Goal: Share content: Share content

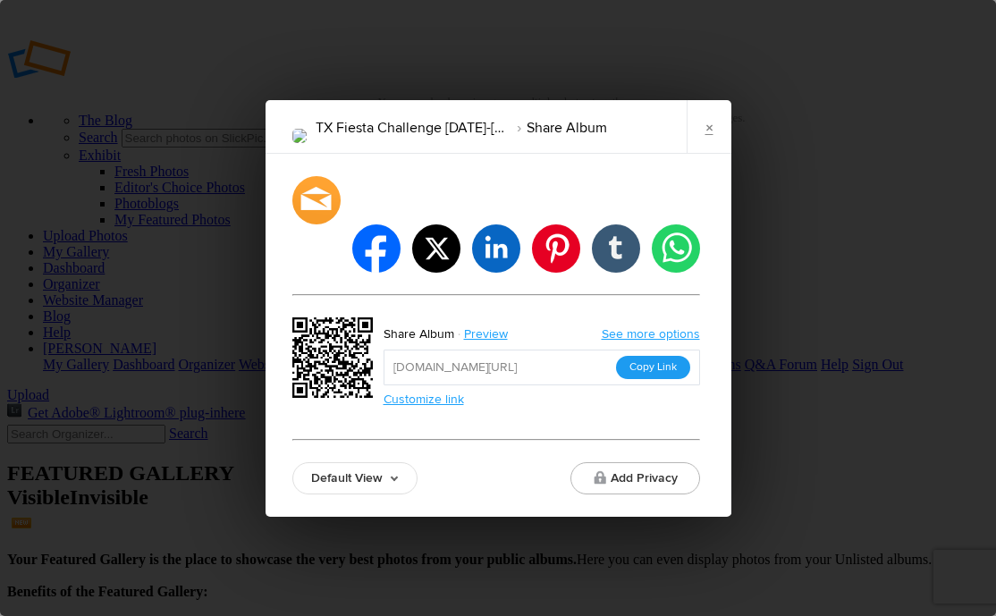
click at [672, 356] on button "Copy Link" at bounding box center [653, 367] width 74 height 23
click at [715, 139] on link "×" at bounding box center [708, 127] width 45 height 54
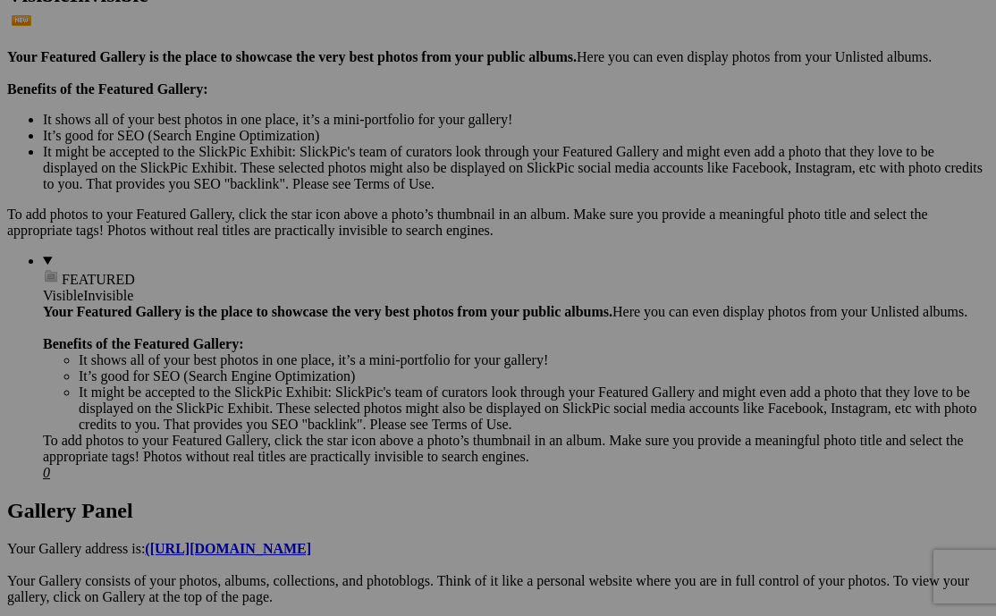
scroll to position [507, 0]
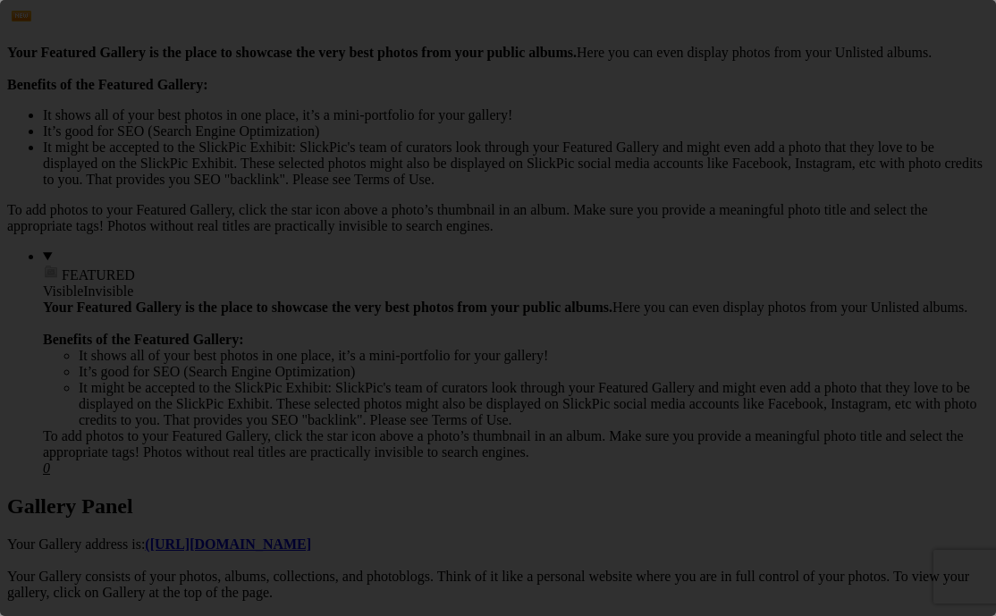
scroll to position [0, 0]
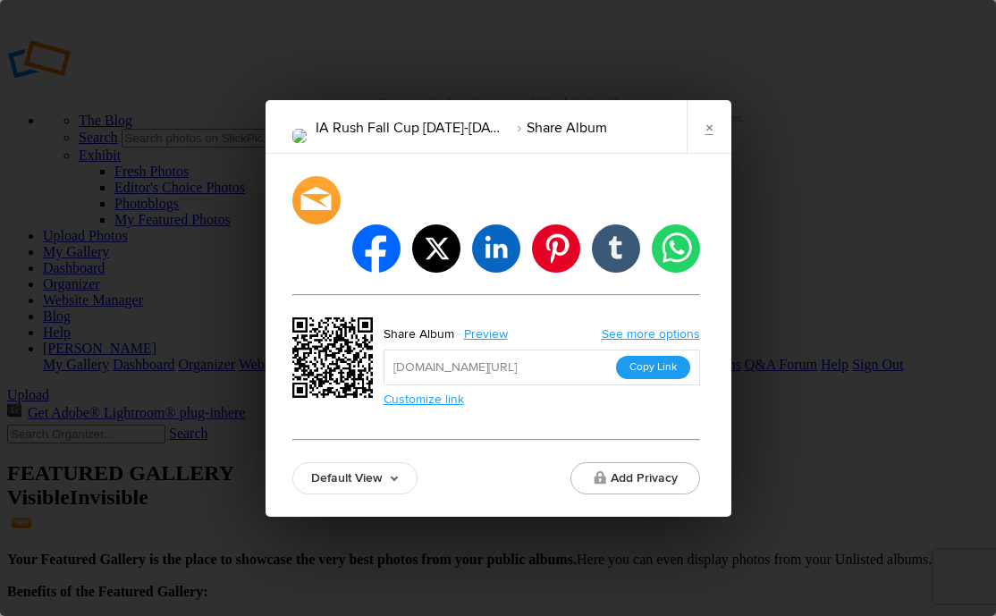
click at [638, 356] on button "Copy Link" at bounding box center [653, 367] width 74 height 23
click at [700, 139] on link "×" at bounding box center [708, 127] width 45 height 54
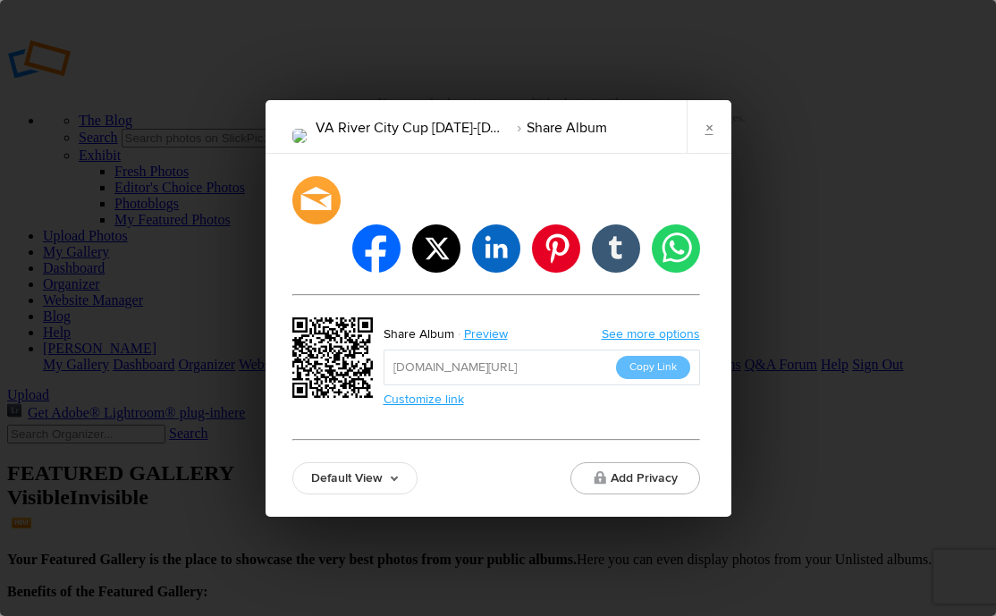
click at [674, 356] on button "Copy Link" at bounding box center [653, 367] width 74 height 23
click at [720, 154] on link "×" at bounding box center [708, 127] width 45 height 54
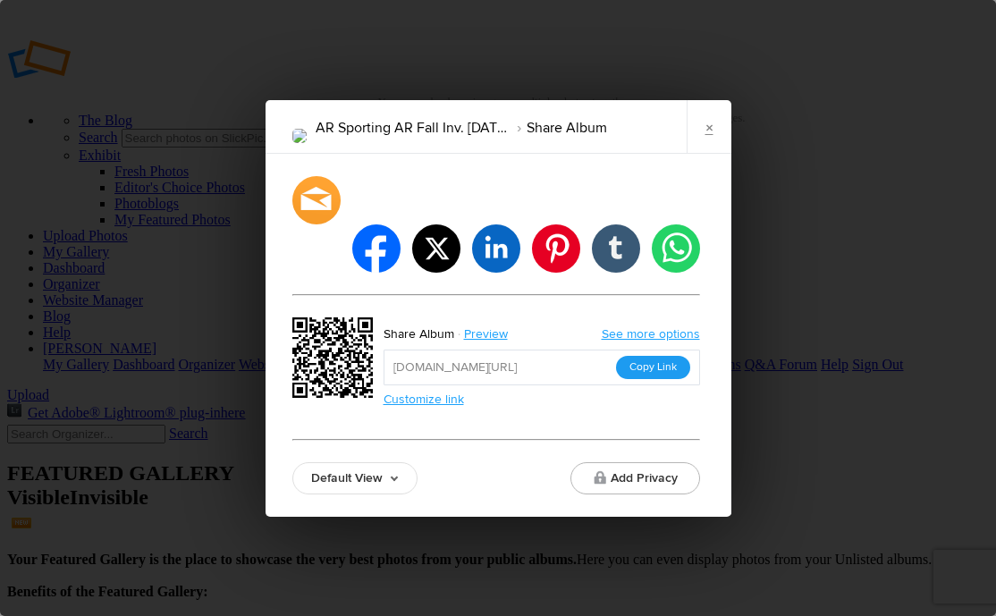
click at [665, 356] on button "Copy Link" at bounding box center [653, 367] width 74 height 23
click at [719, 152] on link "×" at bounding box center [708, 127] width 45 height 54
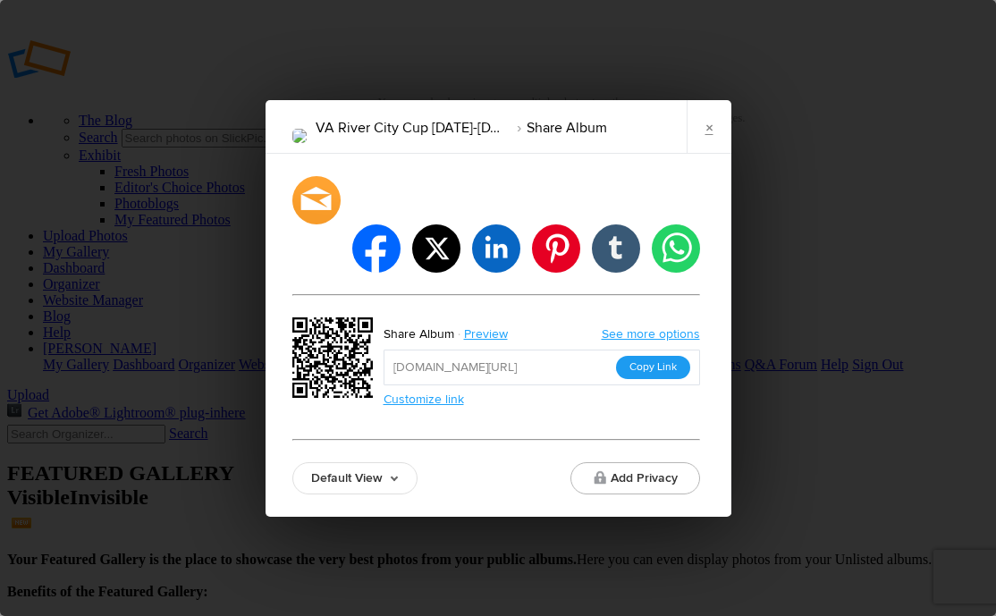
click at [649, 356] on button "Copy Link" at bounding box center [653, 367] width 74 height 23
click at [695, 151] on link "×" at bounding box center [708, 127] width 45 height 54
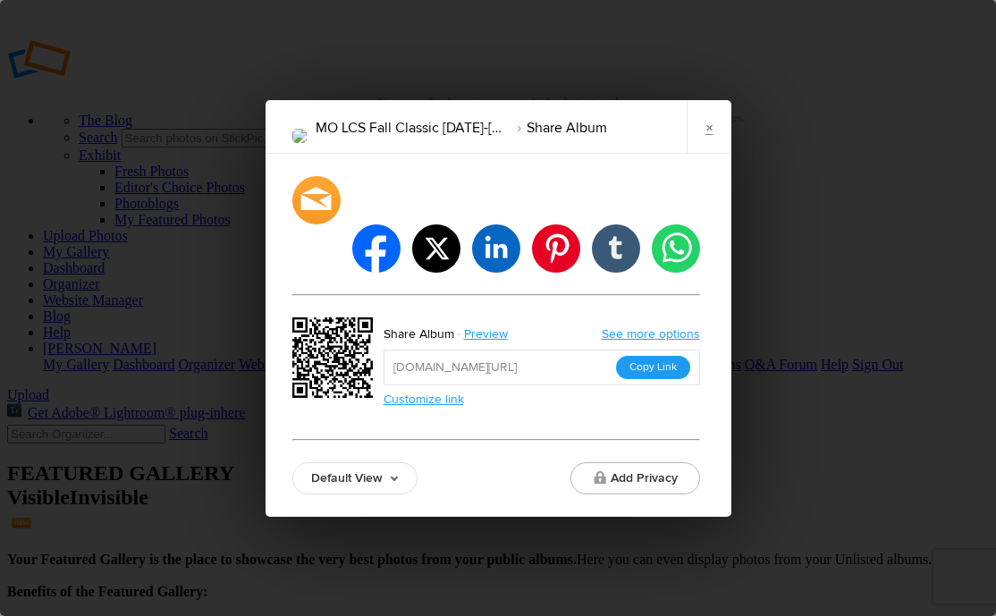
click at [641, 356] on button "Copy Link" at bounding box center [653, 367] width 74 height 23
click at [719, 154] on link "×" at bounding box center [708, 127] width 45 height 54
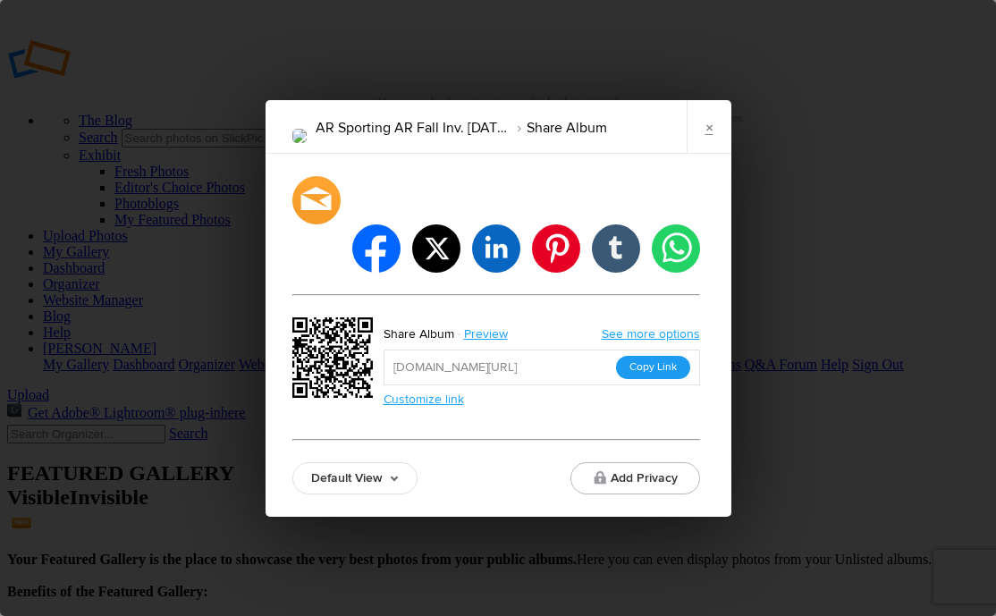
click at [643, 356] on button "Copy Link" at bounding box center [653, 367] width 74 height 23
click at [702, 153] on link "×" at bounding box center [708, 127] width 45 height 54
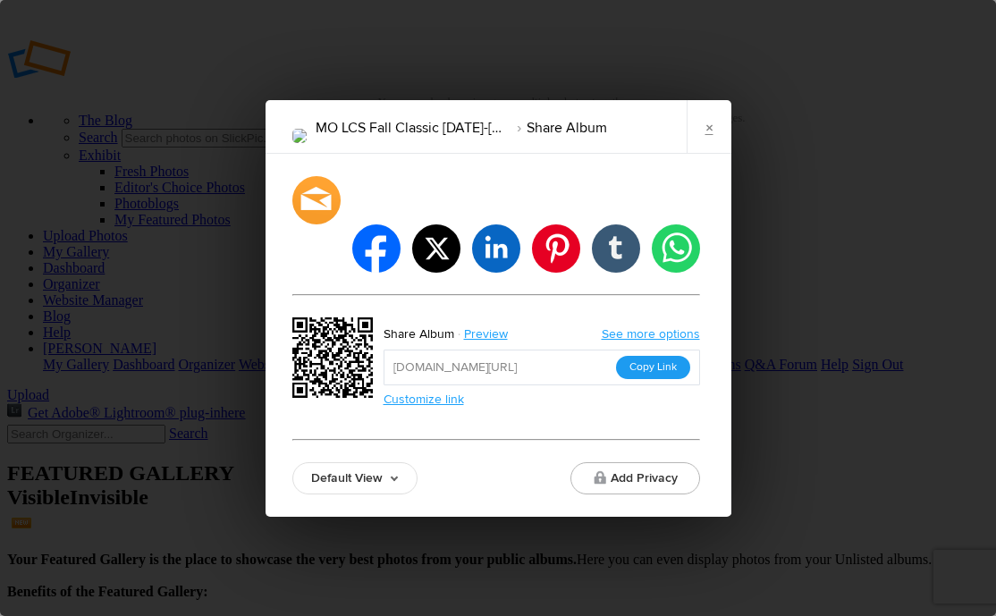
click at [642, 356] on button "Copy Link" at bounding box center [653, 367] width 74 height 23
click at [715, 149] on link "×" at bounding box center [708, 127] width 45 height 54
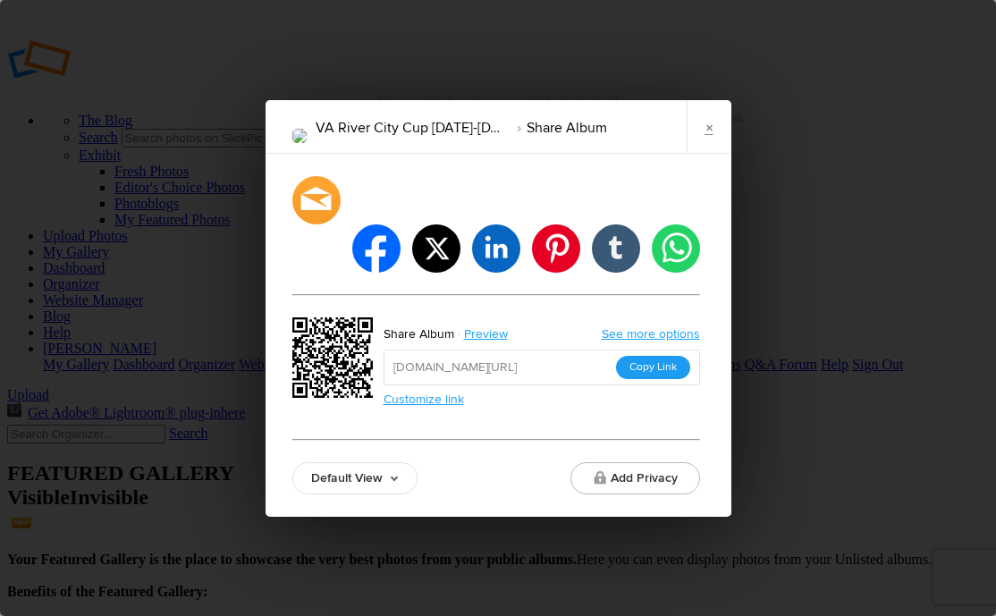
click at [666, 356] on button "Copy Link" at bounding box center [653, 367] width 74 height 23
click at [713, 140] on link "×" at bounding box center [708, 127] width 45 height 54
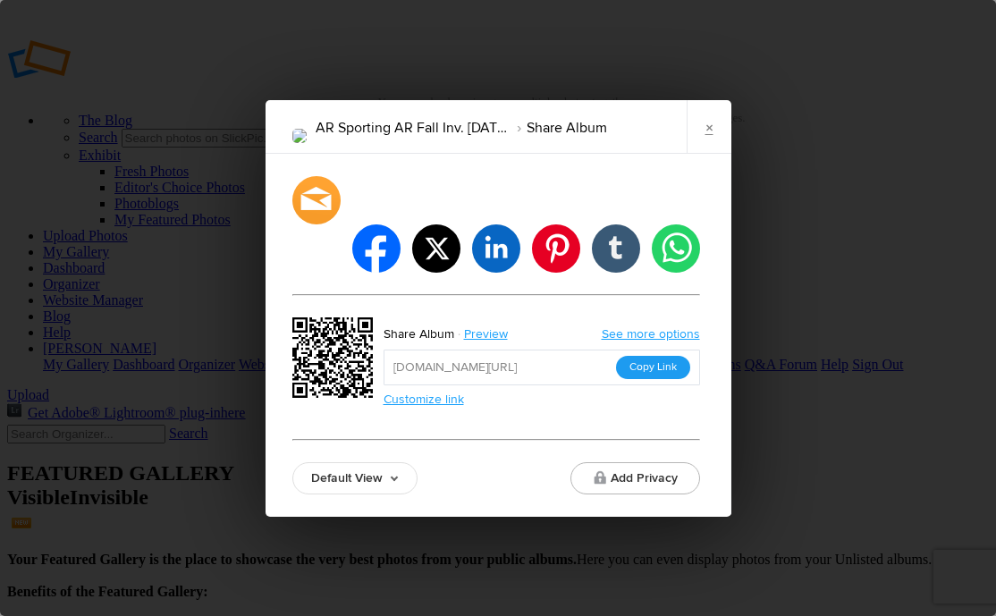
click at [674, 356] on button "Copy Link" at bounding box center [653, 367] width 74 height 23
click at [644, 356] on button "Copy Link" at bounding box center [653, 367] width 74 height 23
click at [661, 356] on button "Copy Link" at bounding box center [653, 367] width 74 height 23
click at [702, 152] on link "×" at bounding box center [708, 127] width 45 height 54
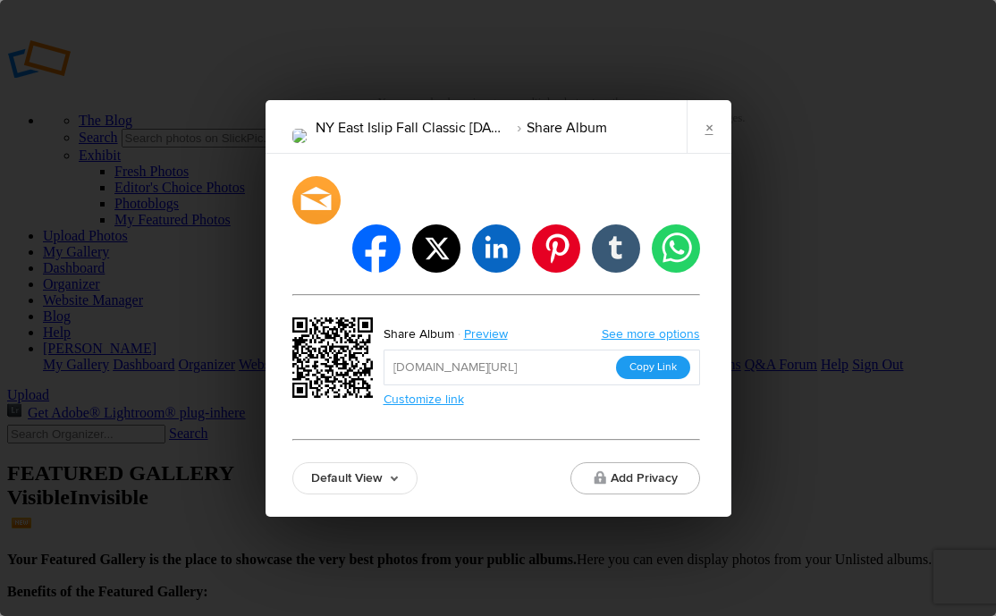
click at [667, 356] on button "Copy Link" at bounding box center [653, 367] width 74 height 23
click at [714, 154] on link "×" at bounding box center [708, 127] width 45 height 54
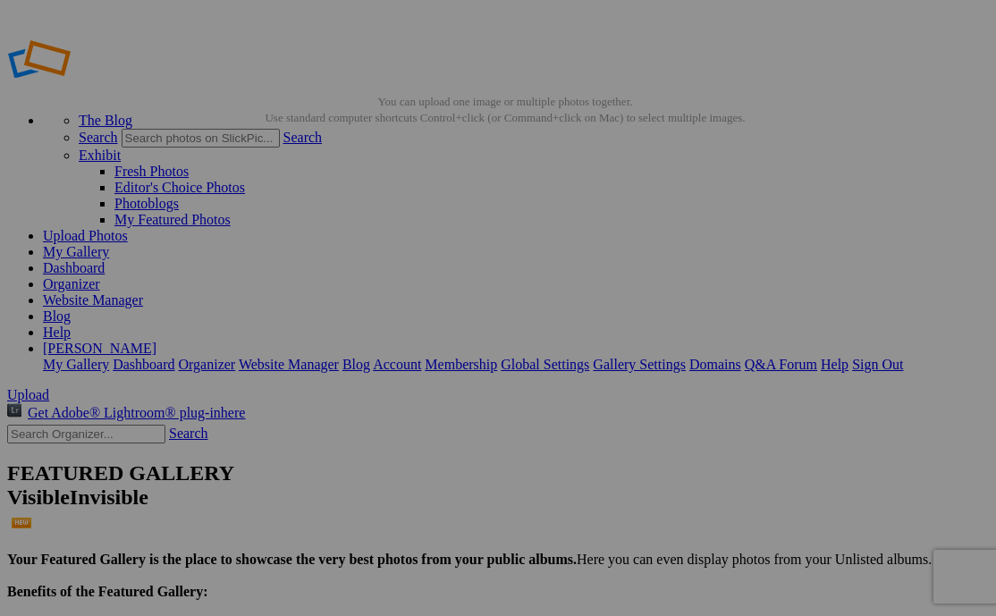
click at [104, 425] on input "text" at bounding box center [86, 434] width 158 height 19
type input "il fall"
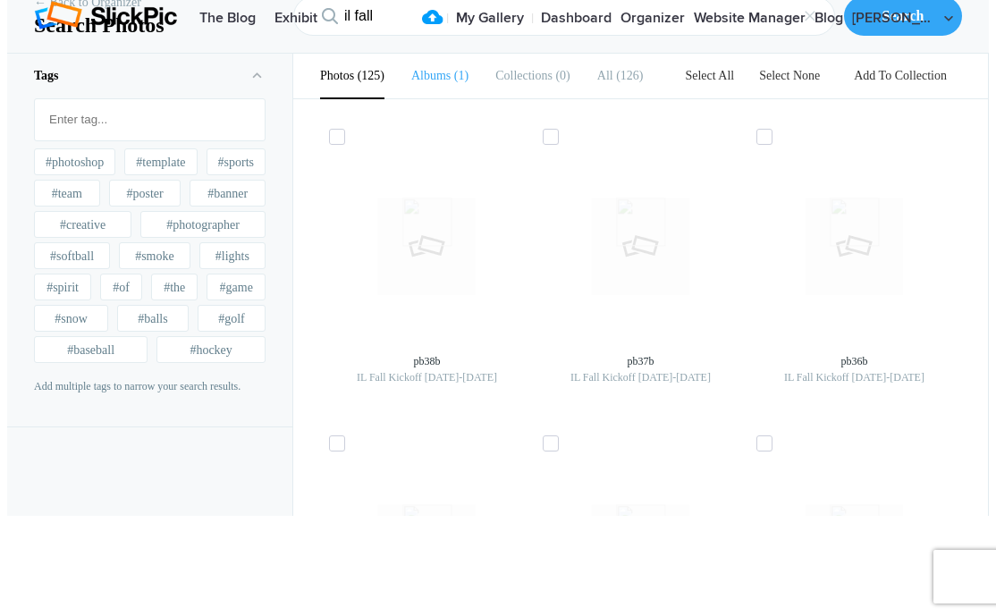
click at [438, 82] on b "Albums" at bounding box center [430, 75] width 39 height 13
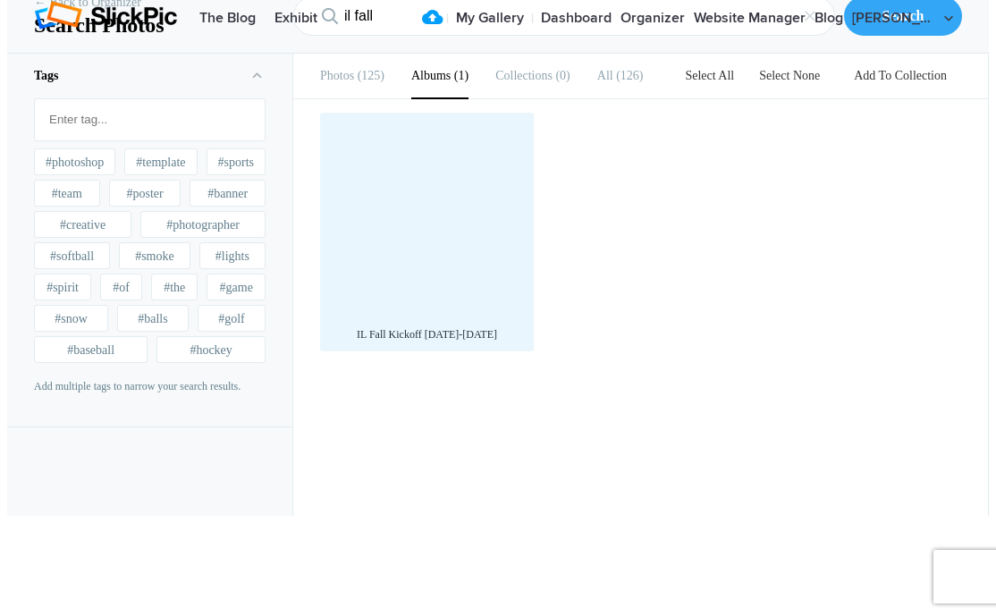
click at [455, 300] on div at bounding box center [427, 220] width 196 height 196
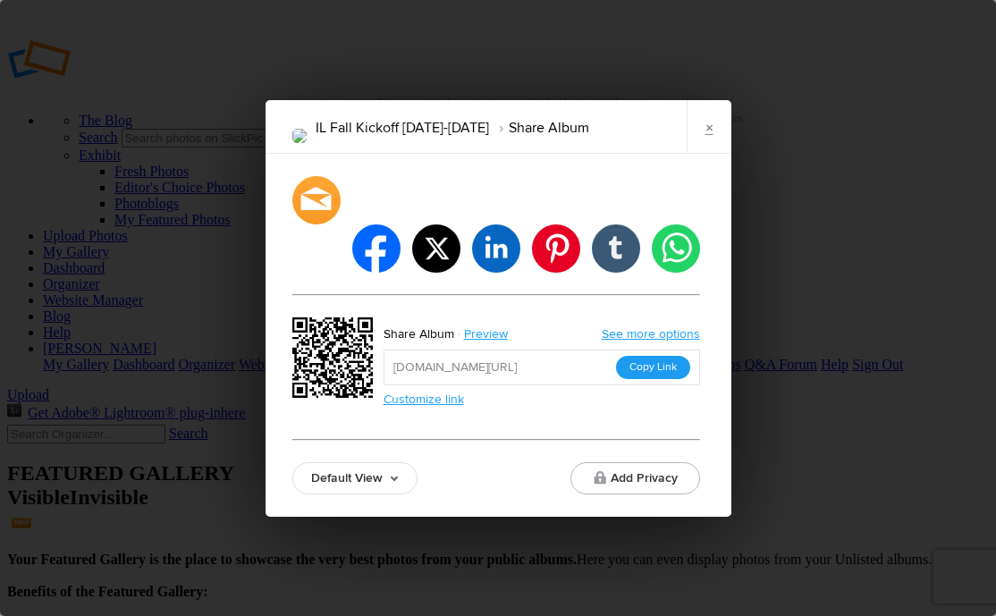
click at [671, 356] on button "Copy Link" at bounding box center [653, 367] width 74 height 23
